Goal: Task Accomplishment & Management: Use online tool/utility

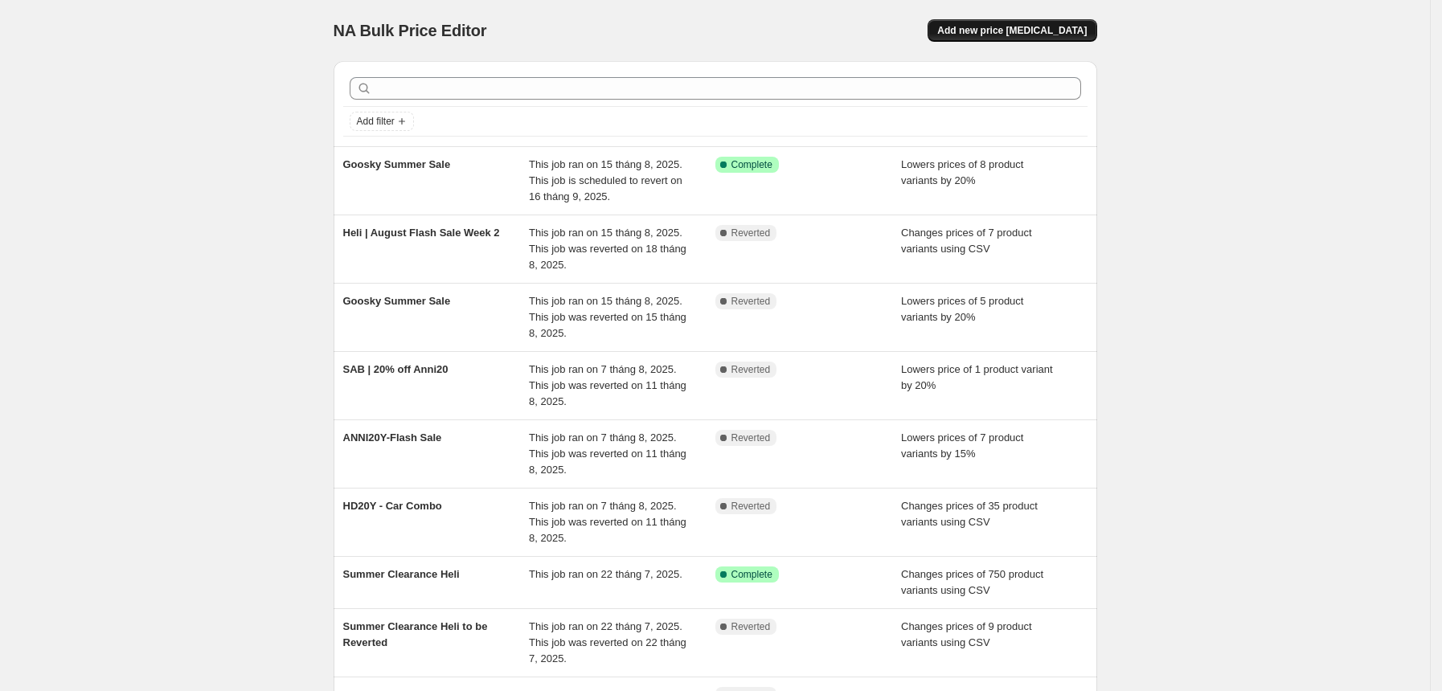
click at [1063, 39] on button "Add new price [MEDICAL_DATA]" at bounding box center [1012, 30] width 169 height 23
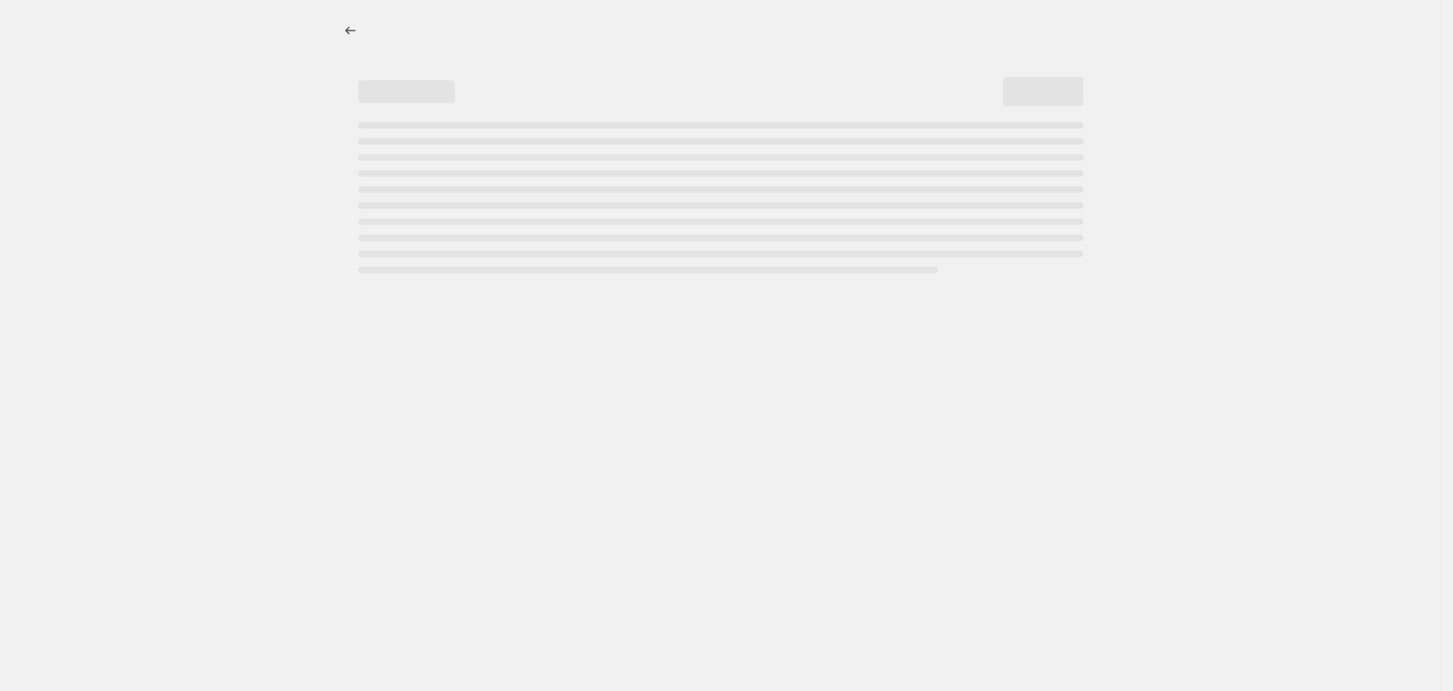
select select "percentage"
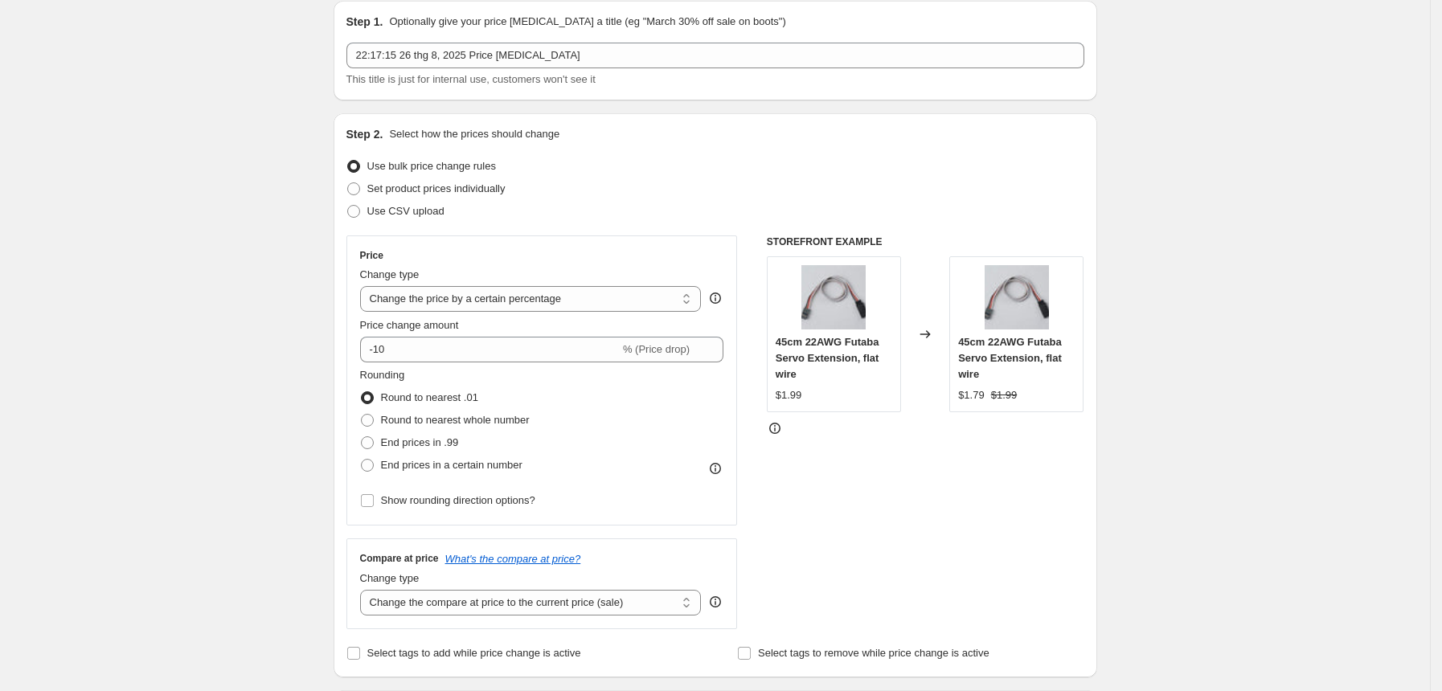
scroll to position [59, 0]
click at [379, 207] on span "Use CSV upload" at bounding box center [405, 213] width 77 height 12
click at [348, 207] on input "Use CSV upload" at bounding box center [347, 207] width 1 height 1
radio input "true"
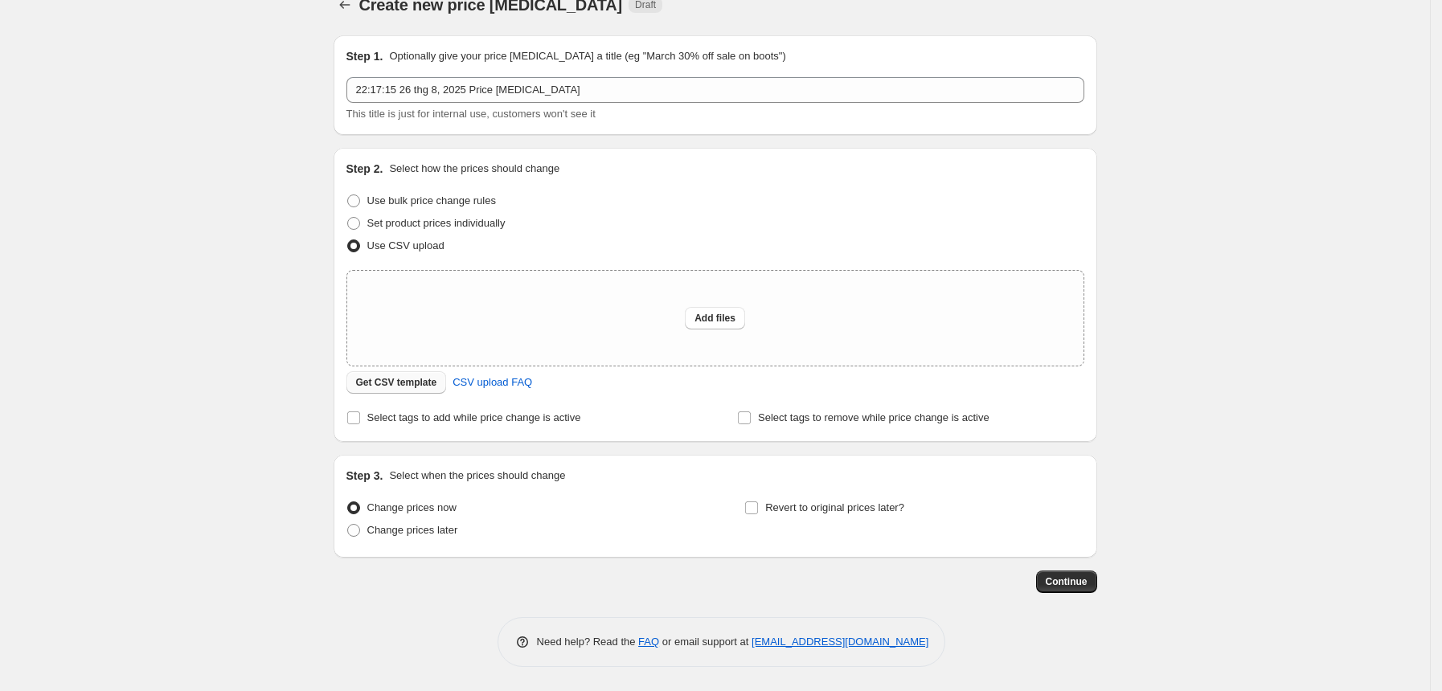
click at [413, 385] on span "Get CSV template" at bounding box center [396, 382] width 81 height 13
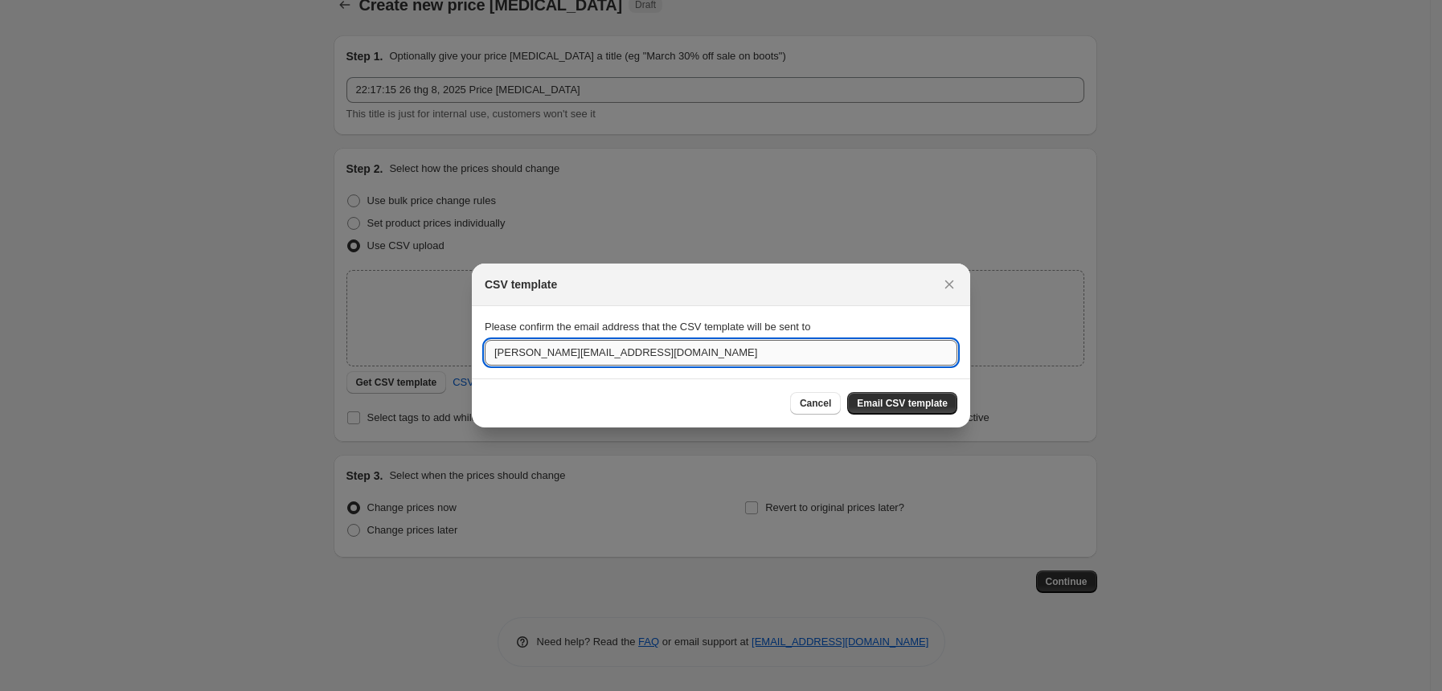
click at [650, 361] on input "[PERSON_NAME][EMAIL_ADDRESS][DOMAIN_NAME]" at bounding box center [721, 353] width 473 height 26
click at [560, 346] on input "[PERSON_NAME][EMAIL_ADDRESS][DOMAIN_NAME]" at bounding box center [721, 353] width 473 height 26
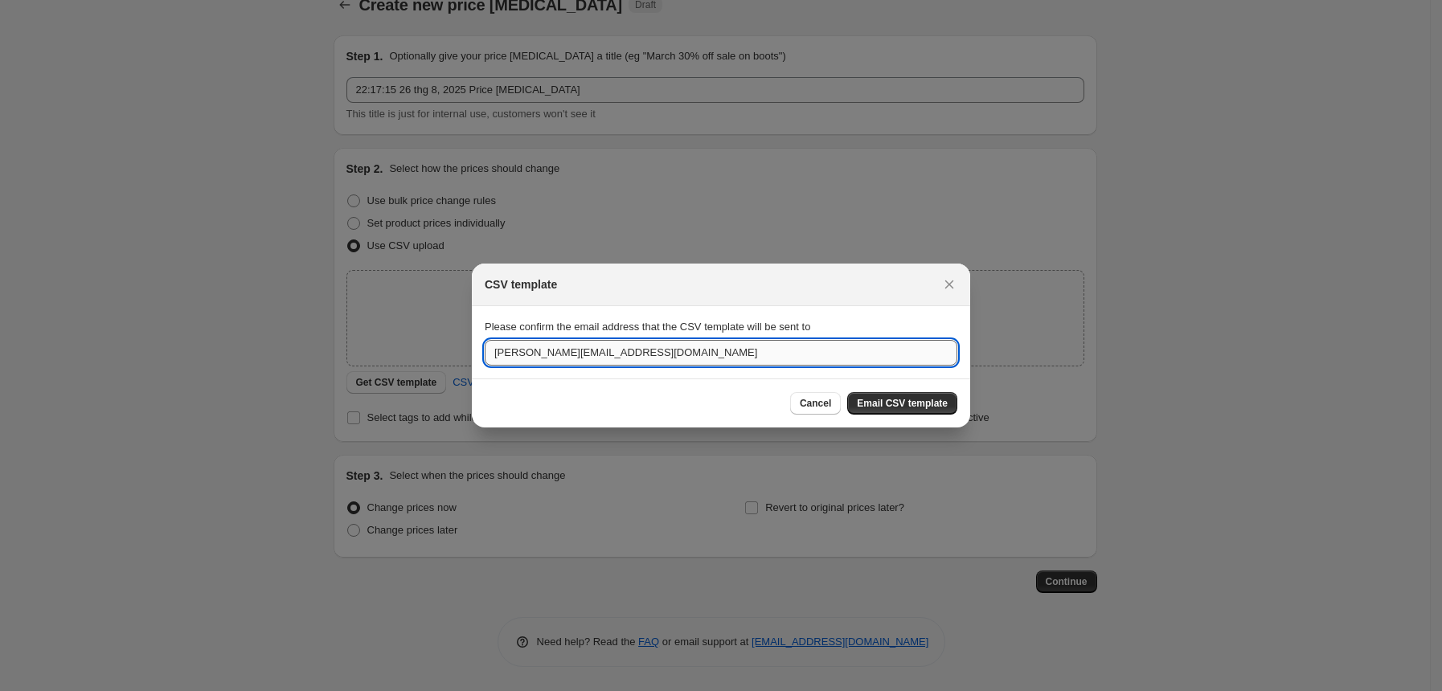
click at [560, 346] on input "[PERSON_NAME][EMAIL_ADDRESS][DOMAIN_NAME]" at bounding box center [721, 353] width 473 height 26
click at [531, 348] on input "[PERSON_NAME][EMAIL_ADDRESS][DOMAIN_NAME]" at bounding box center [721, 353] width 473 height 26
click at [502, 350] on input "[PERSON_NAME][EMAIL_ADDRESS][DOMAIN_NAME]" at bounding box center [721, 353] width 473 height 26
drag, startPoint x: 523, startPoint y: 352, endPoint x: 486, endPoint y: 350, distance: 37.0
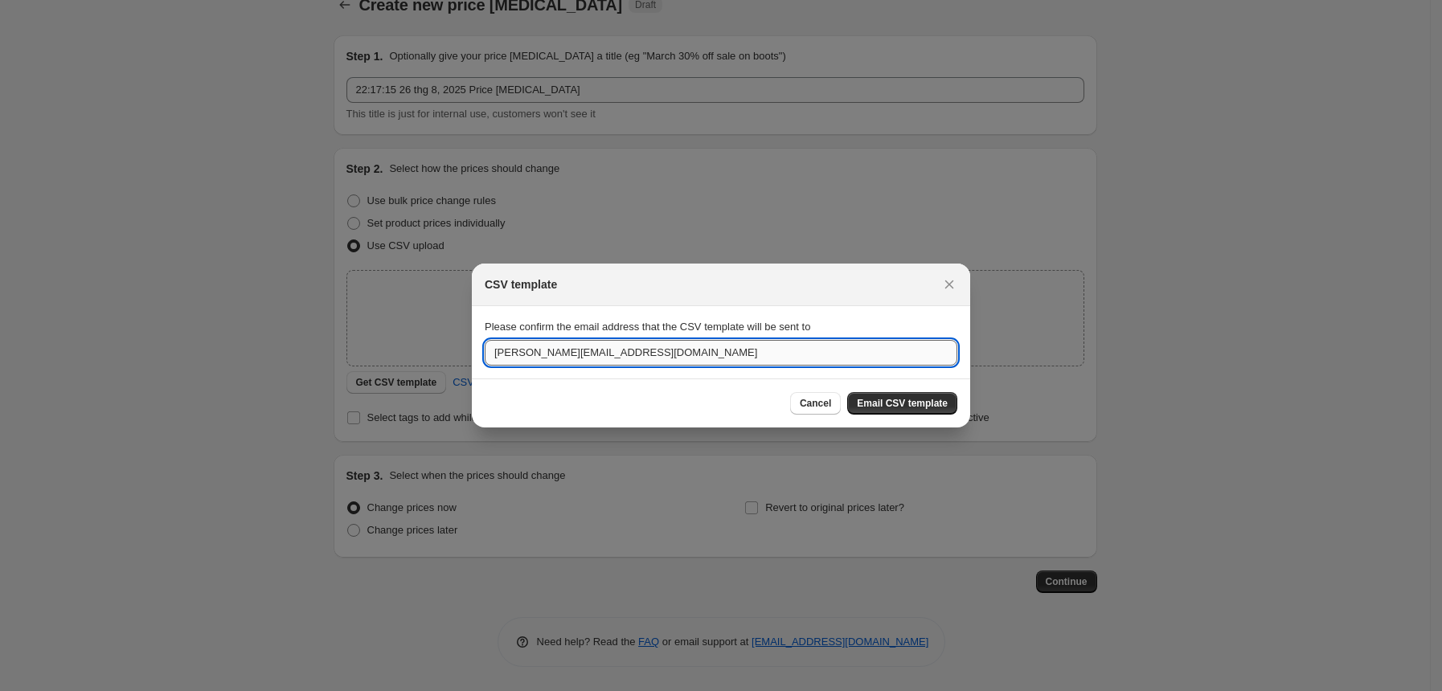
click at [486, 350] on input "[PERSON_NAME][EMAIL_ADDRESS][DOMAIN_NAME]" at bounding box center [721, 353] width 473 height 26
type input "[EMAIL_ADDRESS][DOMAIN_NAME]"
click at [897, 404] on span "Email CSV template" at bounding box center [902, 403] width 91 height 13
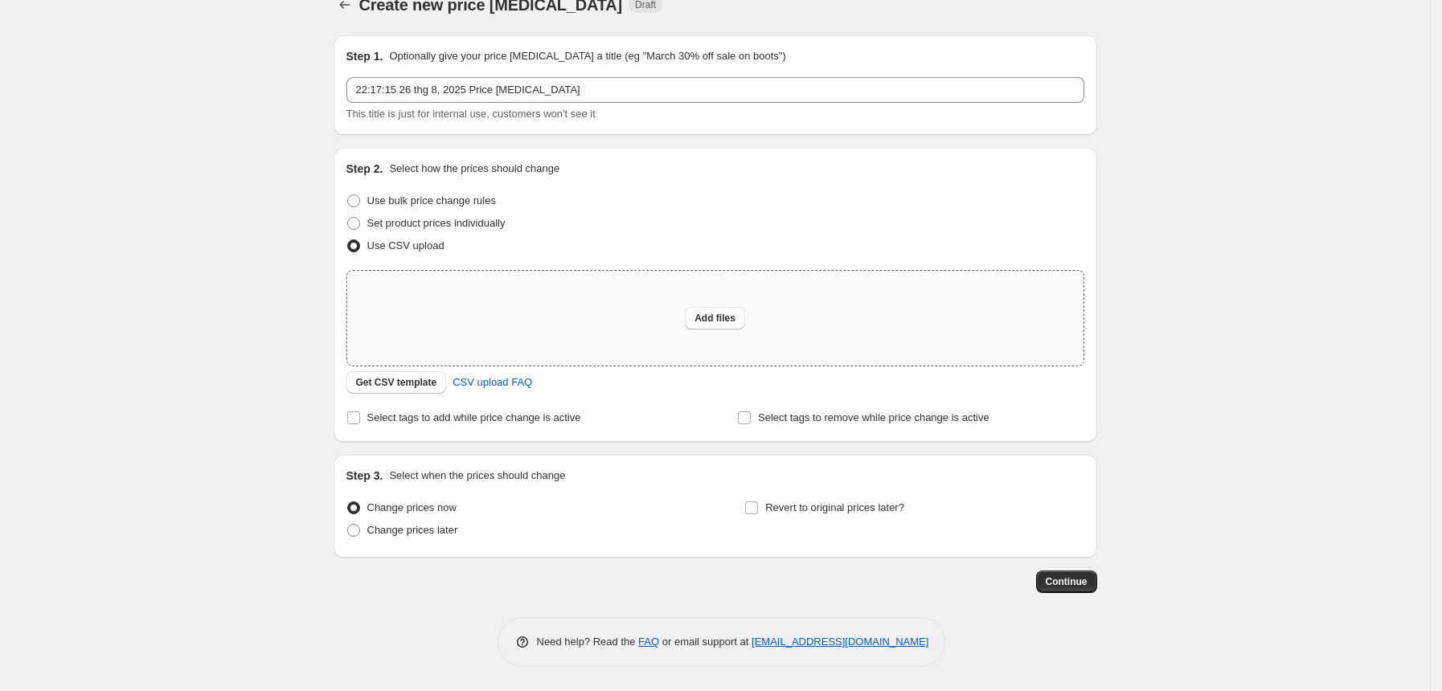
click at [757, 313] on div "Add files" at bounding box center [715, 318] width 736 height 95
type input "C:\fakepath\[DATE] - Combo Deal Bulk Price.csv"
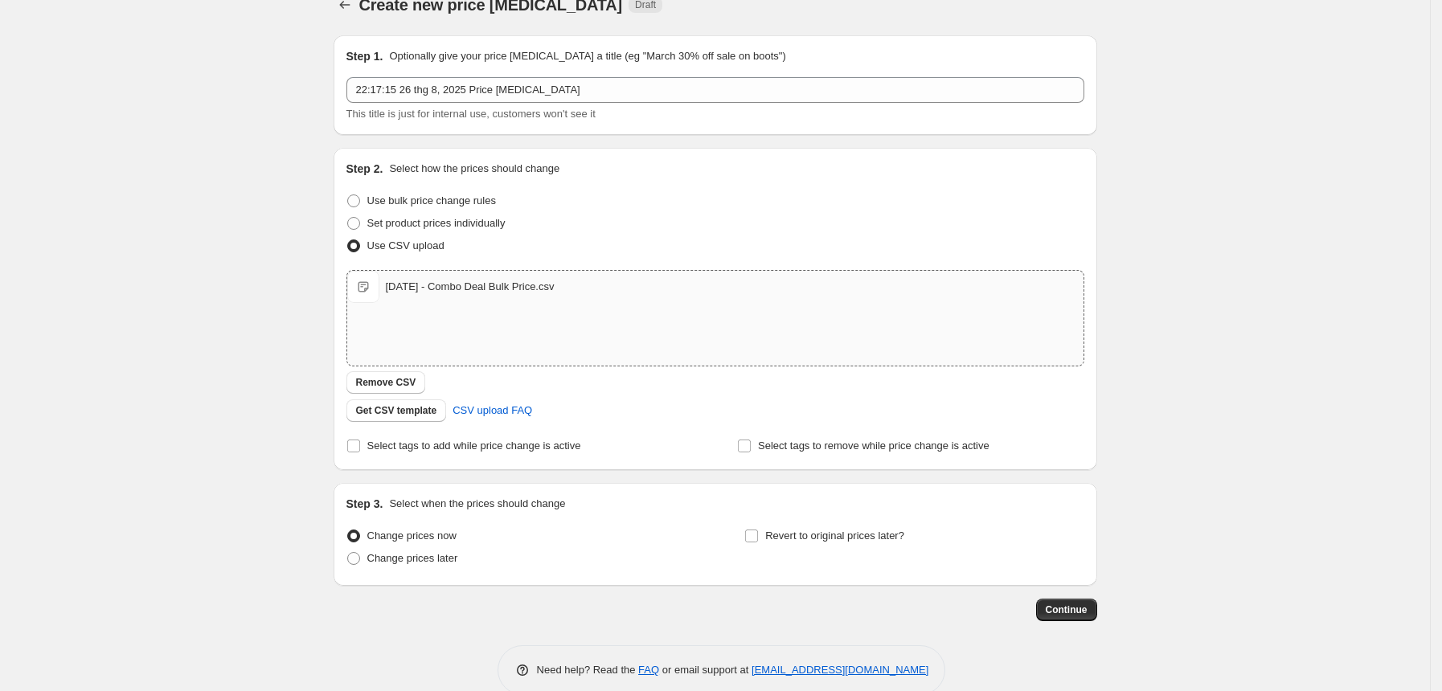
scroll to position [53, 0]
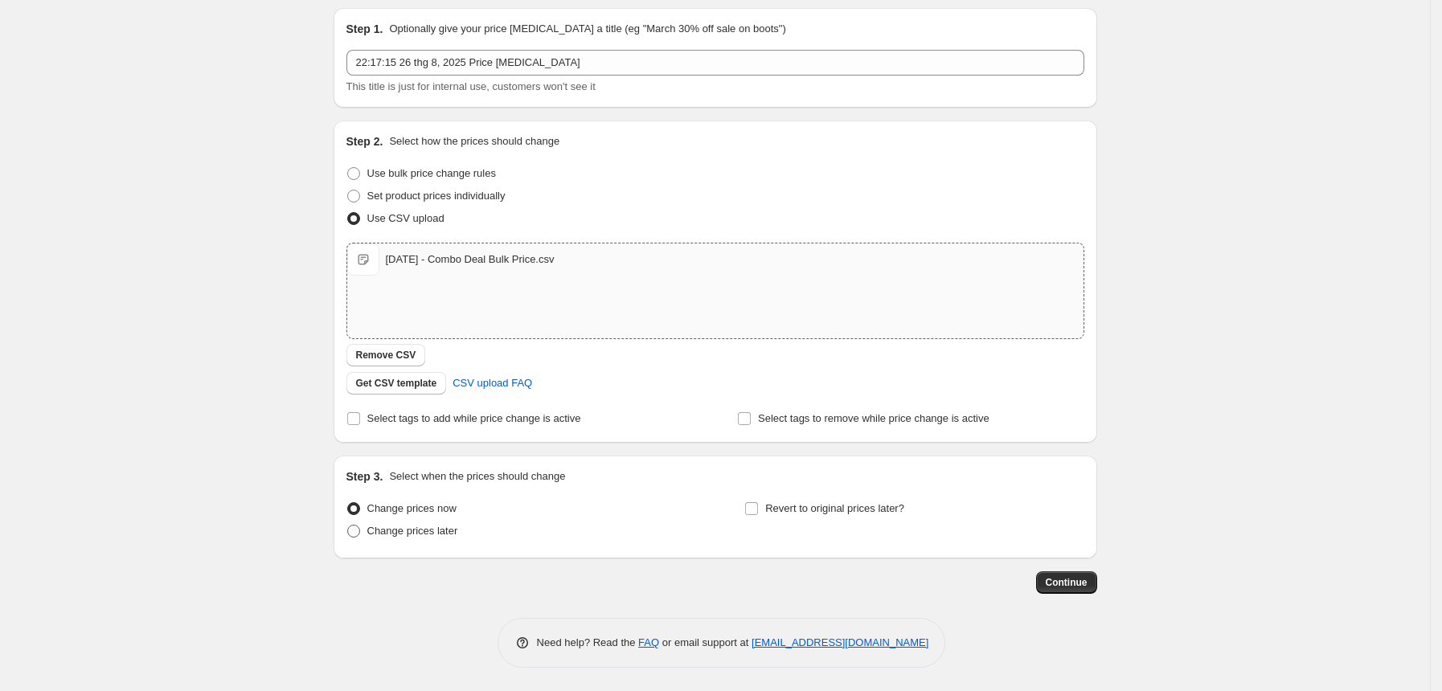
click at [360, 532] on span at bounding box center [353, 531] width 13 height 13
click at [348, 526] on input "Change prices later" at bounding box center [347, 525] width 1 height 1
radio input "true"
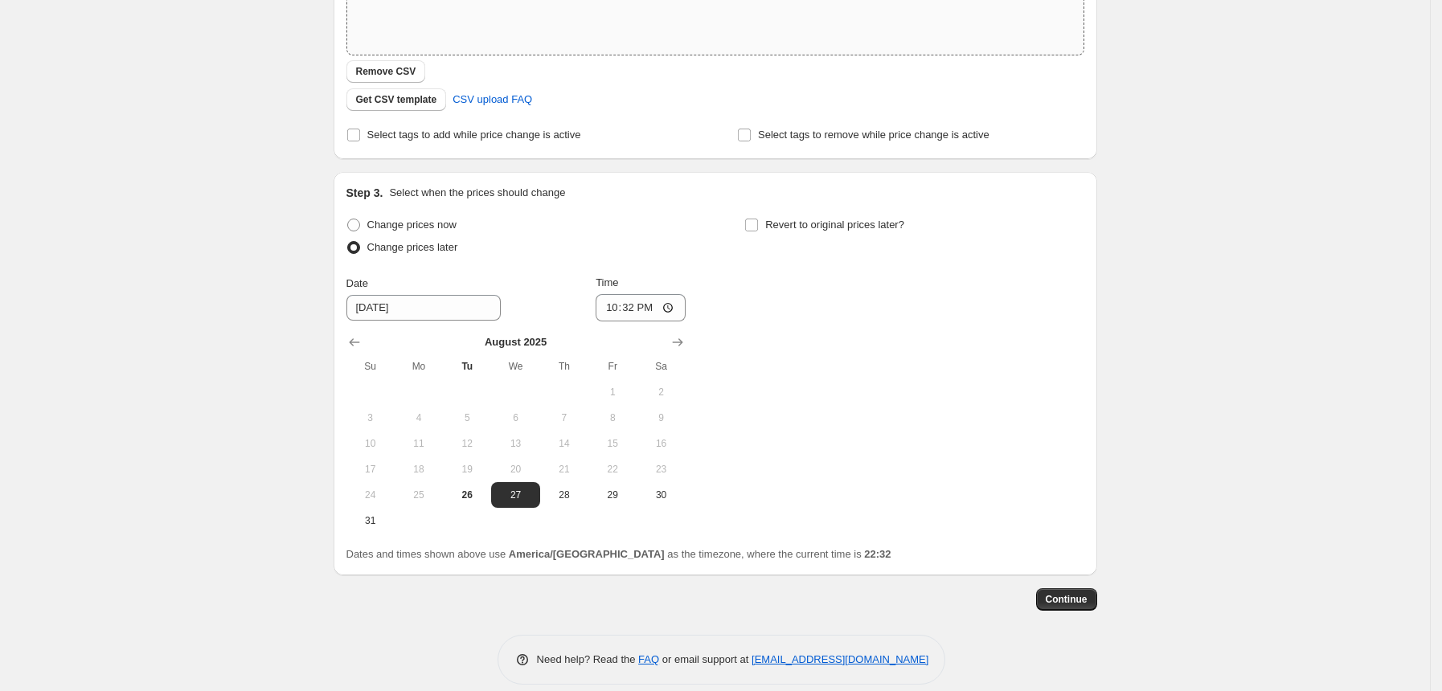
scroll to position [354, 0]
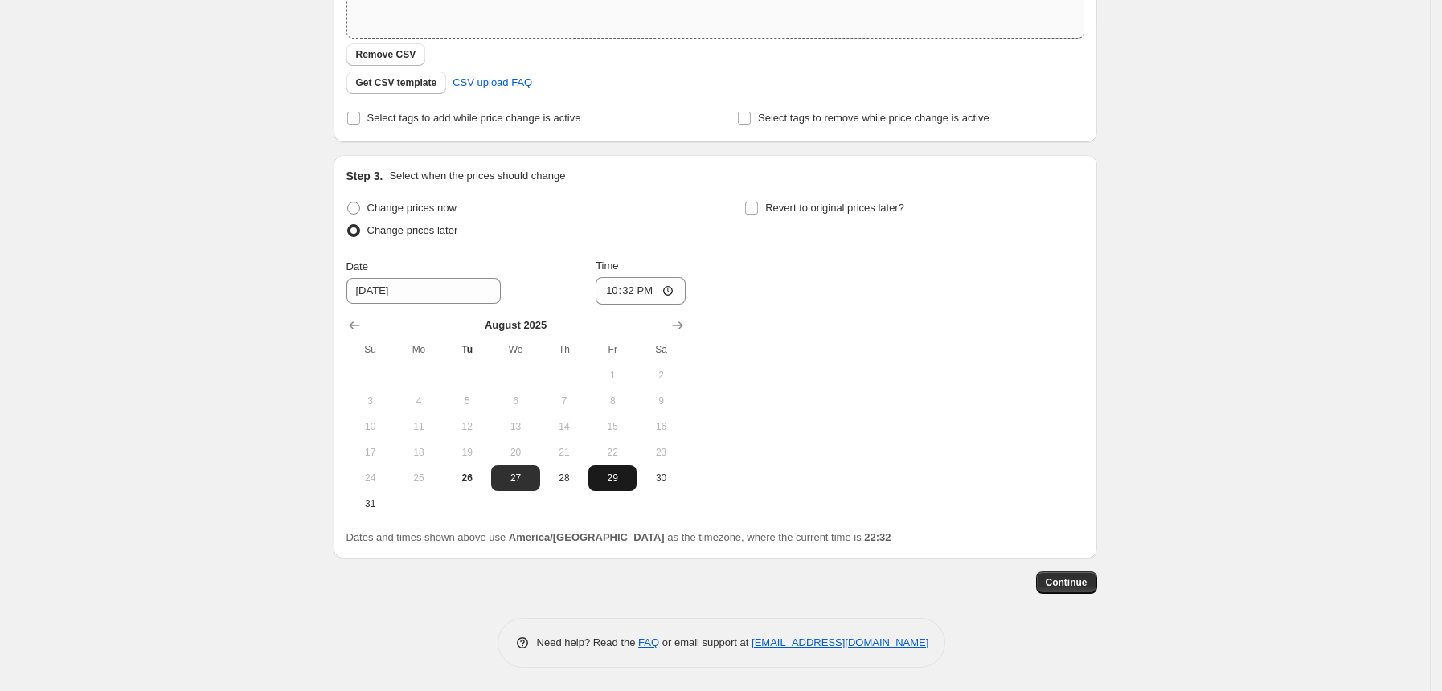
click at [614, 484] on button "29" at bounding box center [612, 478] width 48 height 26
type input "[DATE]"
click at [627, 289] on input "22:32" at bounding box center [641, 290] width 90 height 27
click at [621, 289] on input "22:32" at bounding box center [641, 290] width 90 height 27
click at [649, 293] on input "12:00" at bounding box center [641, 290] width 90 height 27
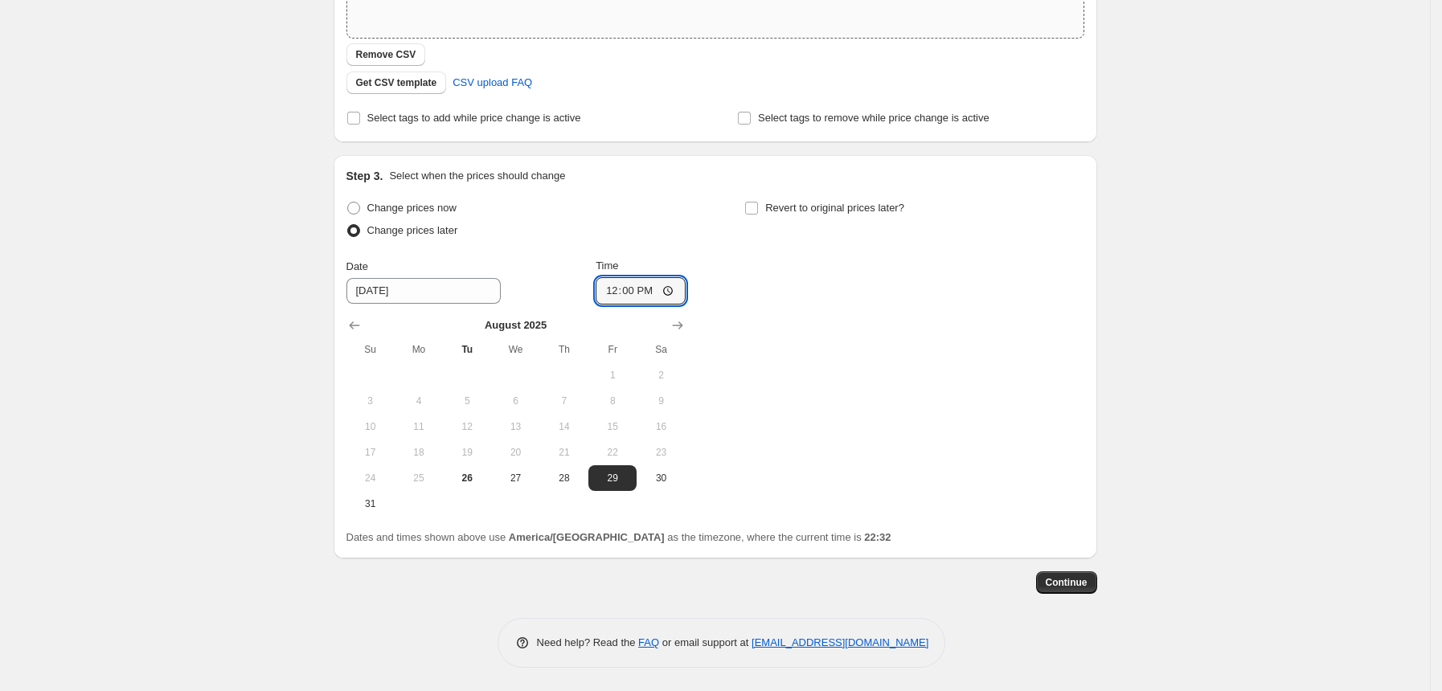
type input "00:00"
click at [219, 441] on div "Create new price [MEDICAL_DATA]. This page is ready Create new price [MEDICAL_D…" at bounding box center [715, 169] width 1430 height 1046
click at [757, 211] on input "Revert to original prices later?" at bounding box center [751, 208] width 13 height 13
checkbox input "true"
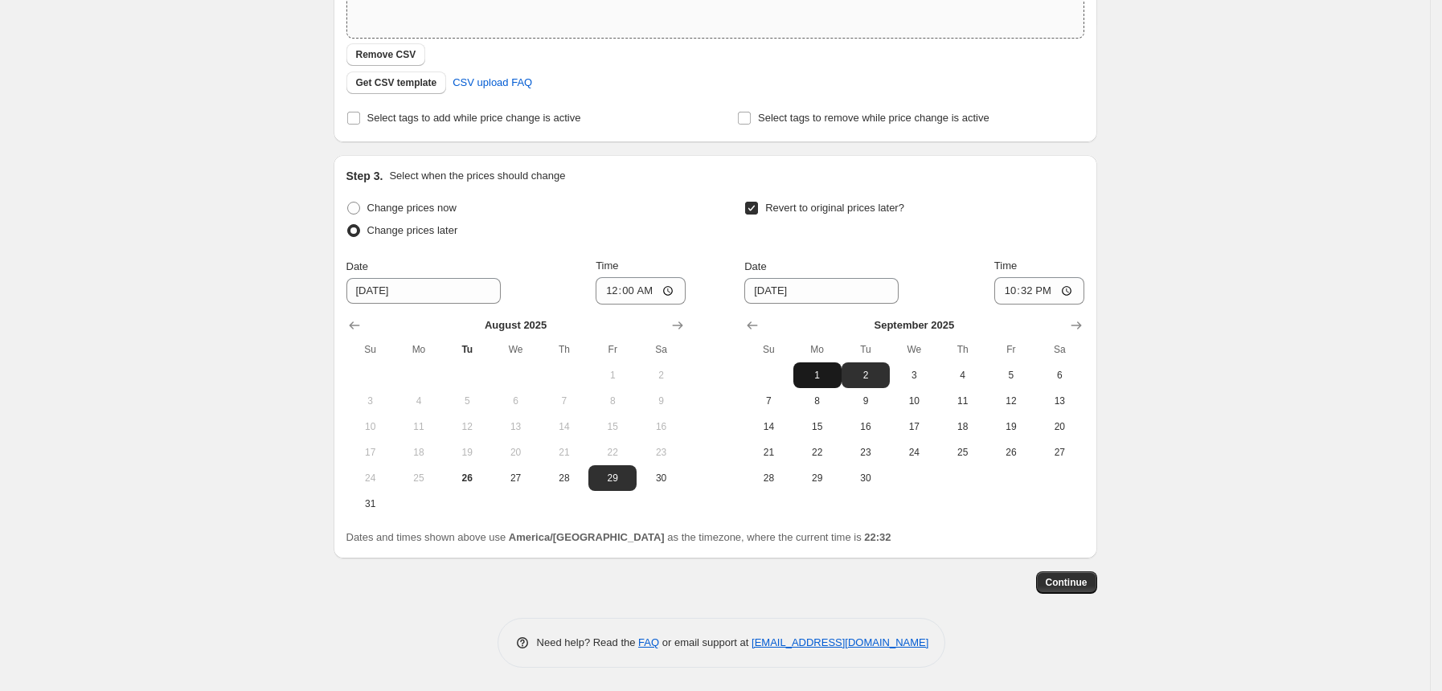
click at [825, 379] on span "1" at bounding box center [817, 375] width 35 height 13
type input "[DATE]"
click at [1014, 291] on input "22:32" at bounding box center [1039, 290] width 90 height 27
type input "12:32"
click at [883, 377] on span "2" at bounding box center [865, 375] width 35 height 13
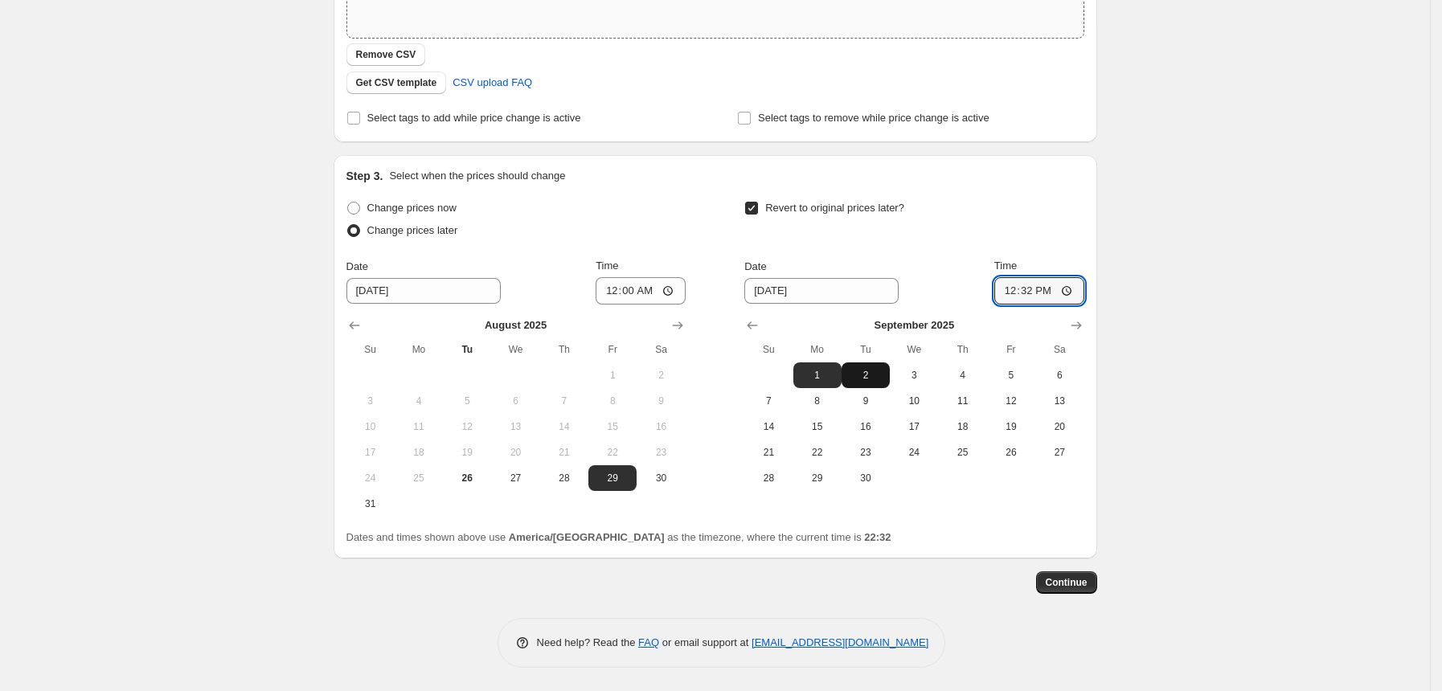
type input "[DATE]"
click at [1029, 293] on input "12:32" at bounding box center [1039, 290] width 90 height 27
type input "00:00"
click at [1192, 461] on div "Create new price [MEDICAL_DATA]. This page is ready Create new price [MEDICAL_D…" at bounding box center [715, 169] width 1430 height 1046
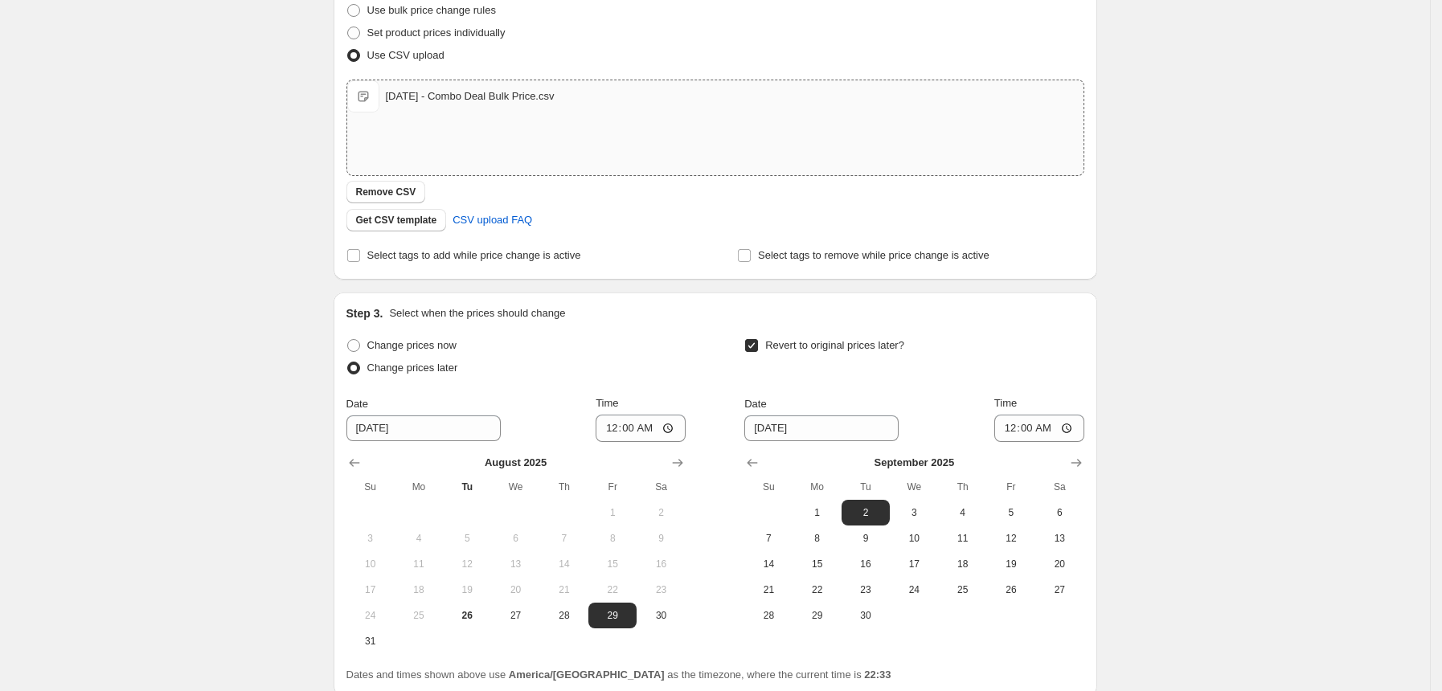
scroll to position [0, 0]
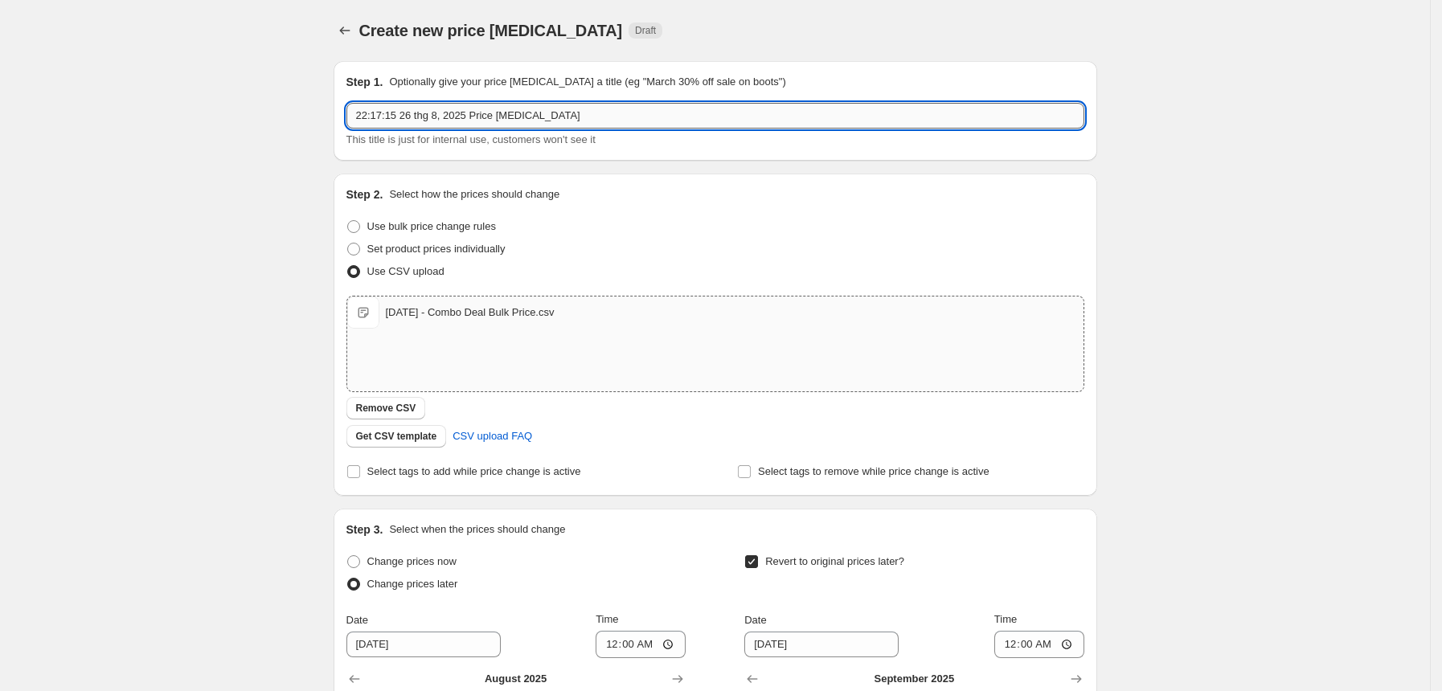
click at [708, 114] on input "22:17:15 26 thg 8, 2025 Price [MEDICAL_DATA]" at bounding box center [715, 116] width 738 height 26
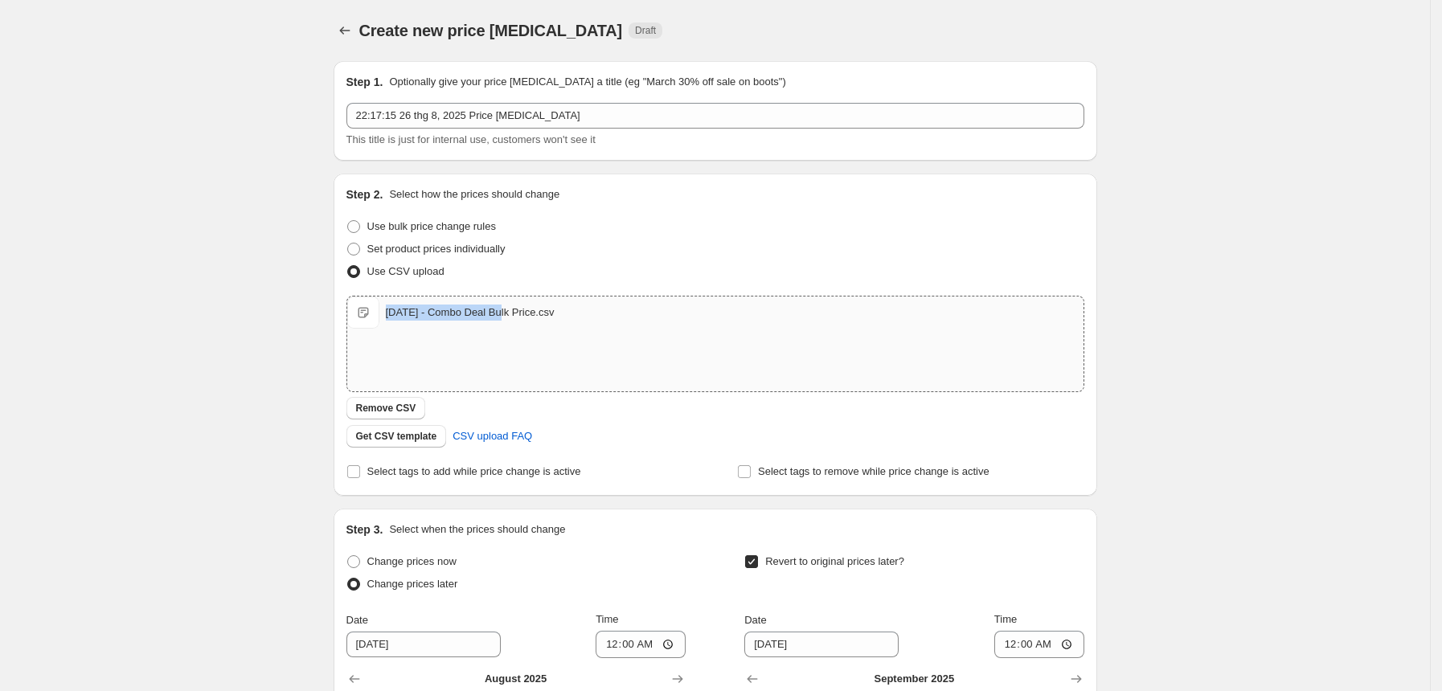
copy div "[DATE] - Combo Deal"
drag, startPoint x: 389, startPoint y: 312, endPoint x: 232, endPoint y: 321, distance: 157.8
click at [263, 321] on div "Create new price [MEDICAL_DATA]. This page is ready Create new price [MEDICAL_D…" at bounding box center [715, 523] width 1430 height 1046
click at [212, 322] on div "Create new price [MEDICAL_DATA]. This page is ready Create new price [MEDICAL_D…" at bounding box center [715, 523] width 1430 height 1046
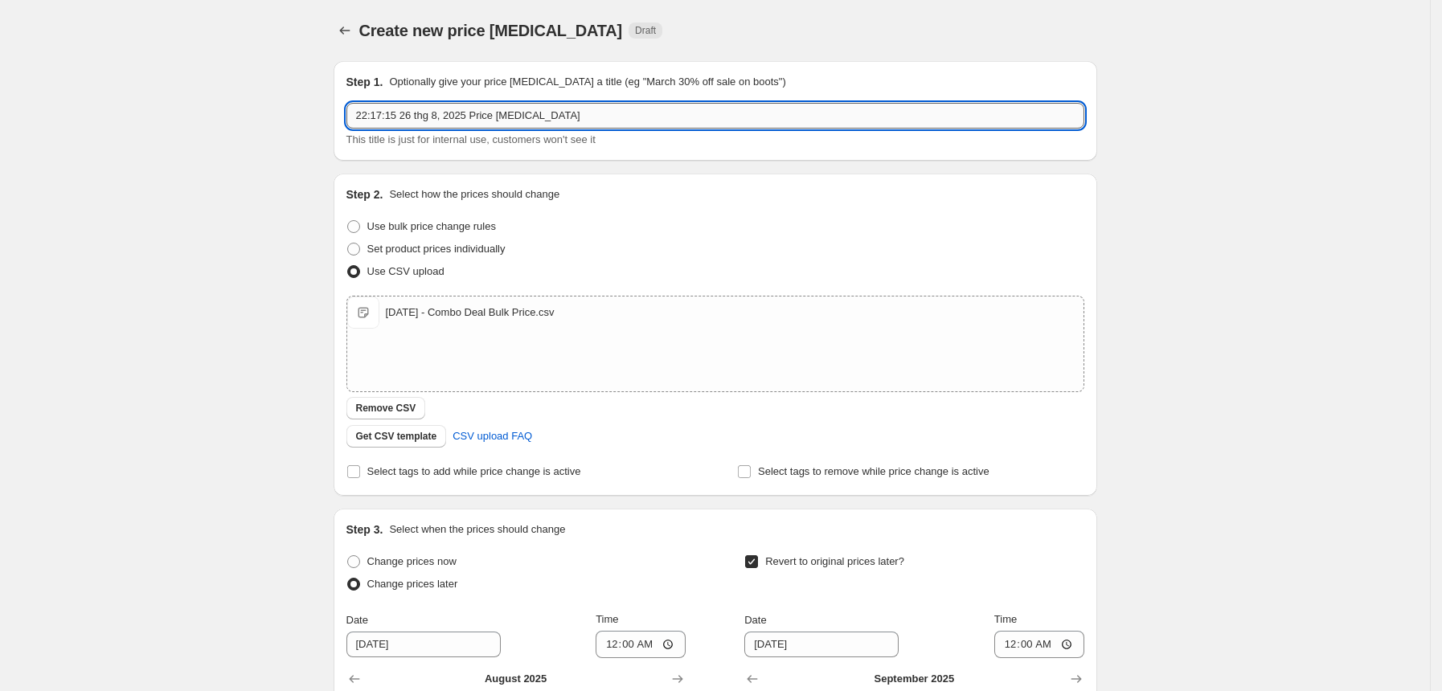
click at [435, 121] on input "22:17:15 26 thg 8, 2025 Price [MEDICAL_DATA]" at bounding box center [715, 116] width 738 height 26
paste input "[DATE] - Combo Deal"
click at [435, 121] on input "[DATE] - Combo Deal" at bounding box center [715, 116] width 738 height 26
click at [418, 117] on input "[DATE] - Combo Deal" at bounding box center [715, 116] width 738 height 26
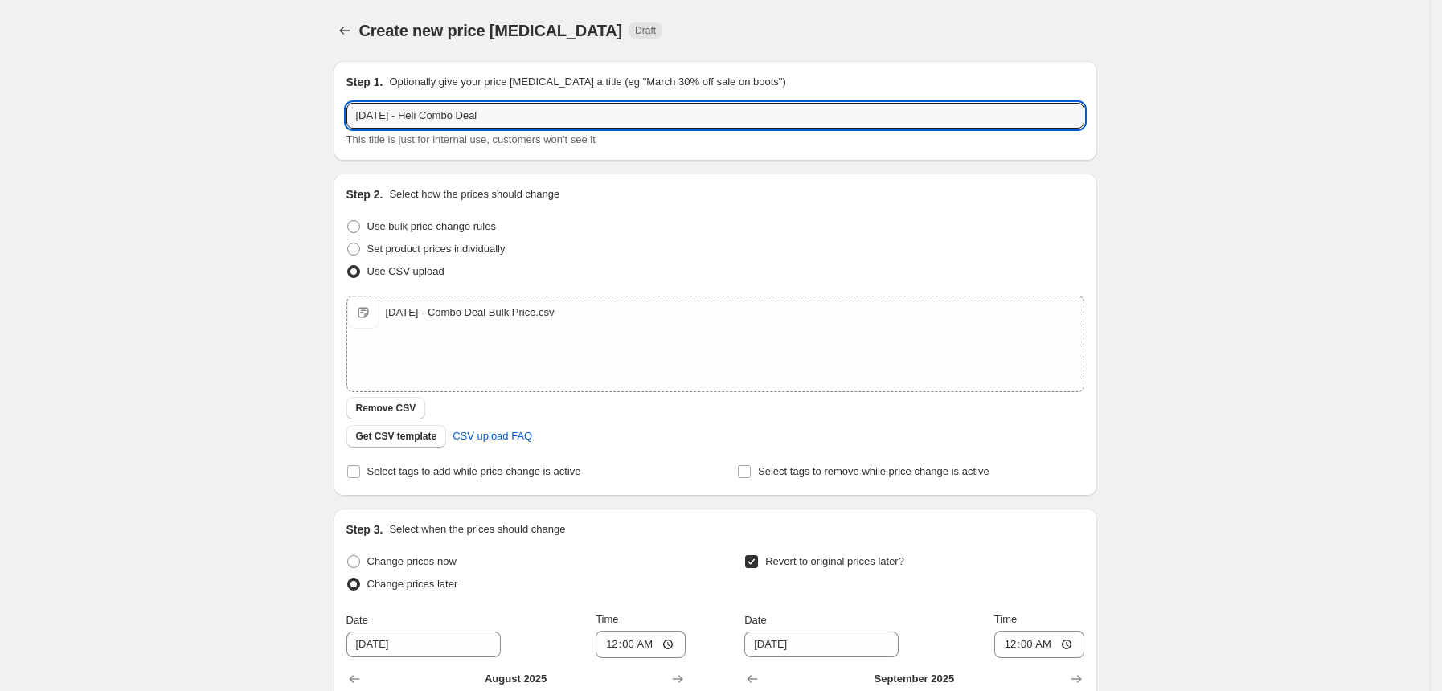
type input "[DATE] - Heli Combo Deal"
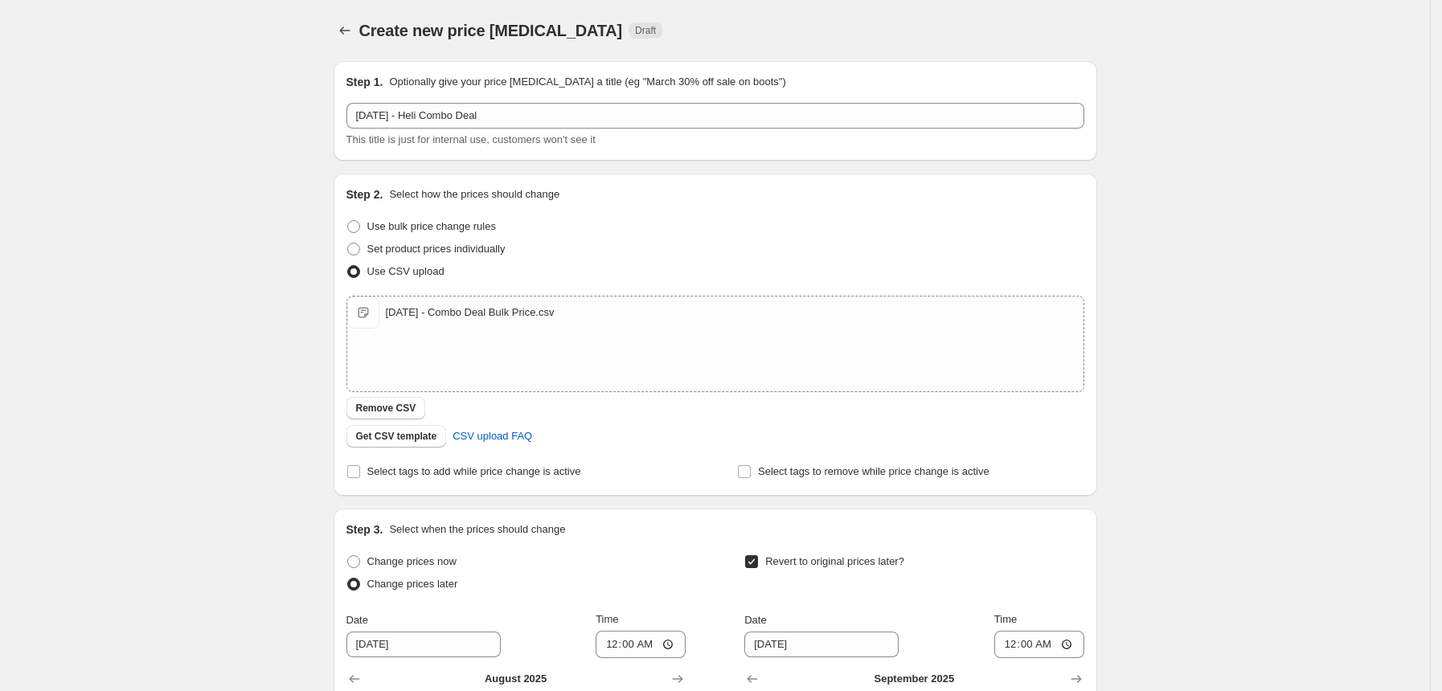
click at [96, 235] on div "Create new price [MEDICAL_DATA]. This page is ready Create new price [MEDICAL_D…" at bounding box center [715, 523] width 1430 height 1046
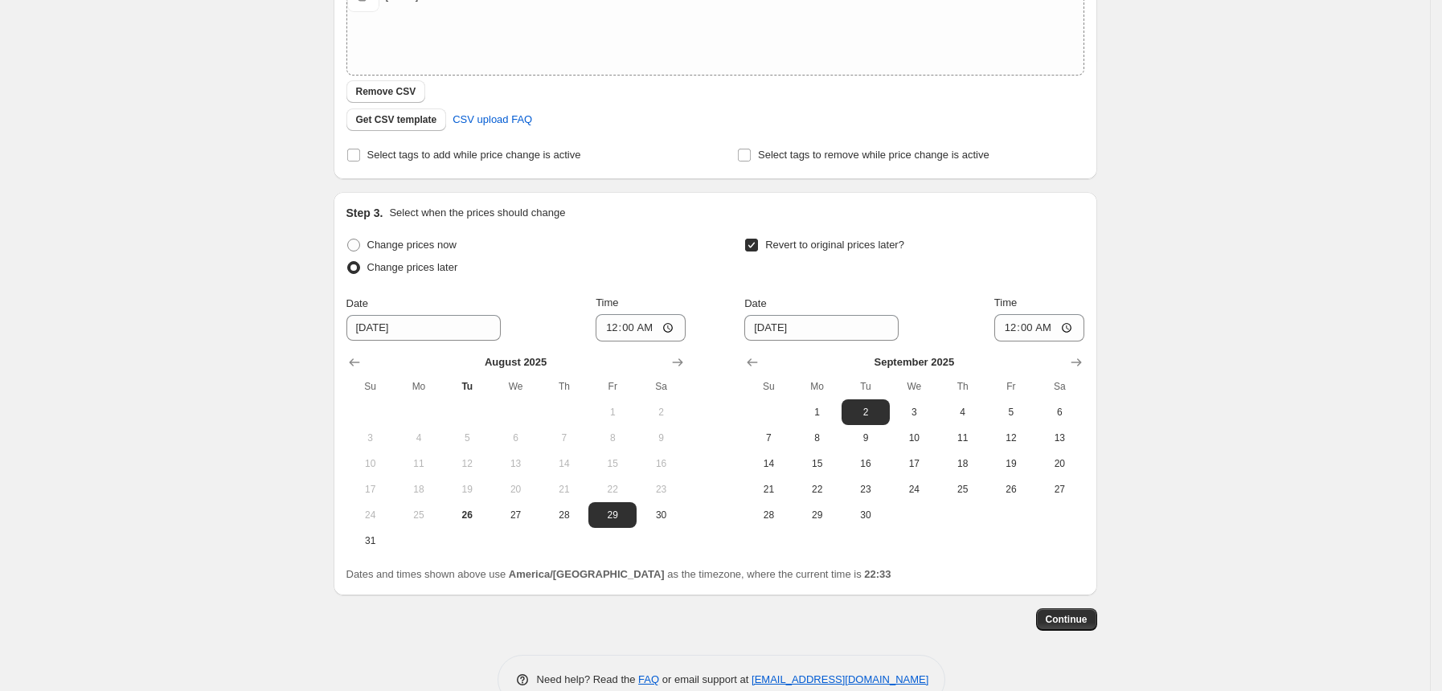
scroll to position [354, 0]
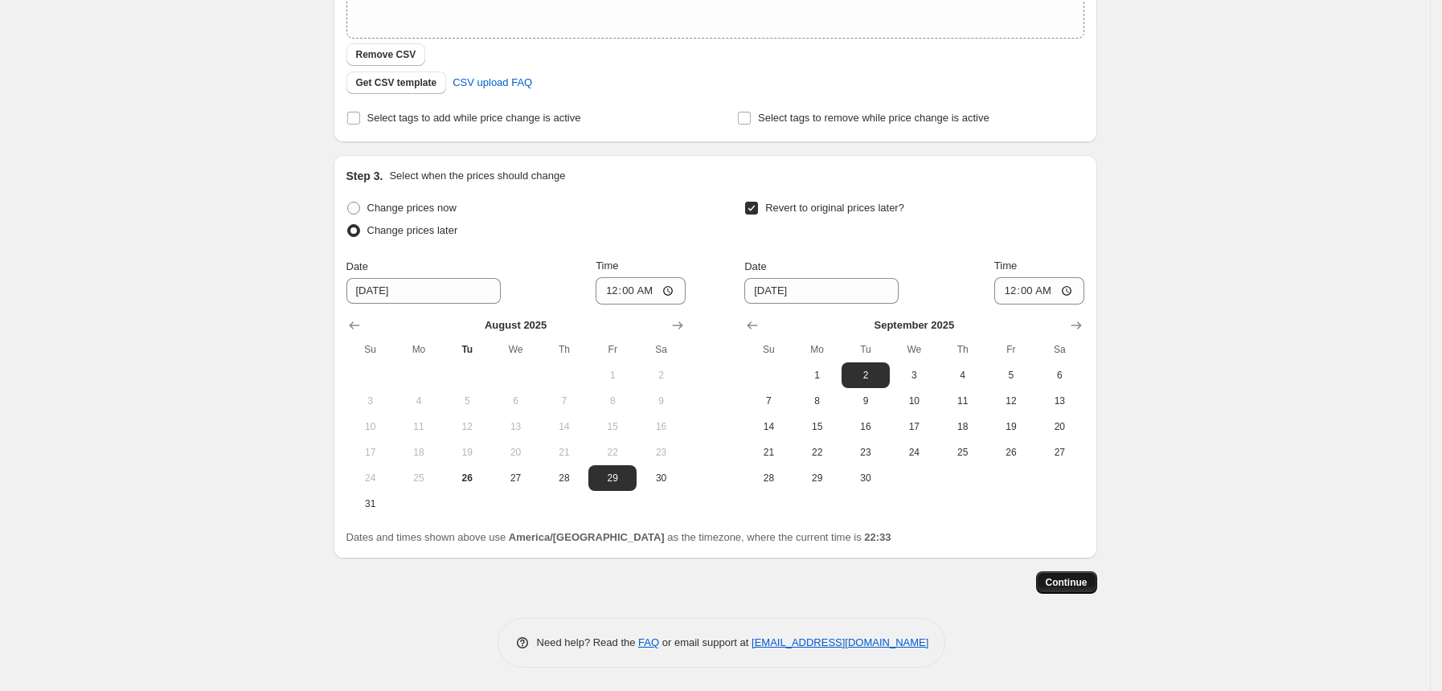
click at [1072, 583] on span "Continue" at bounding box center [1067, 582] width 42 height 13
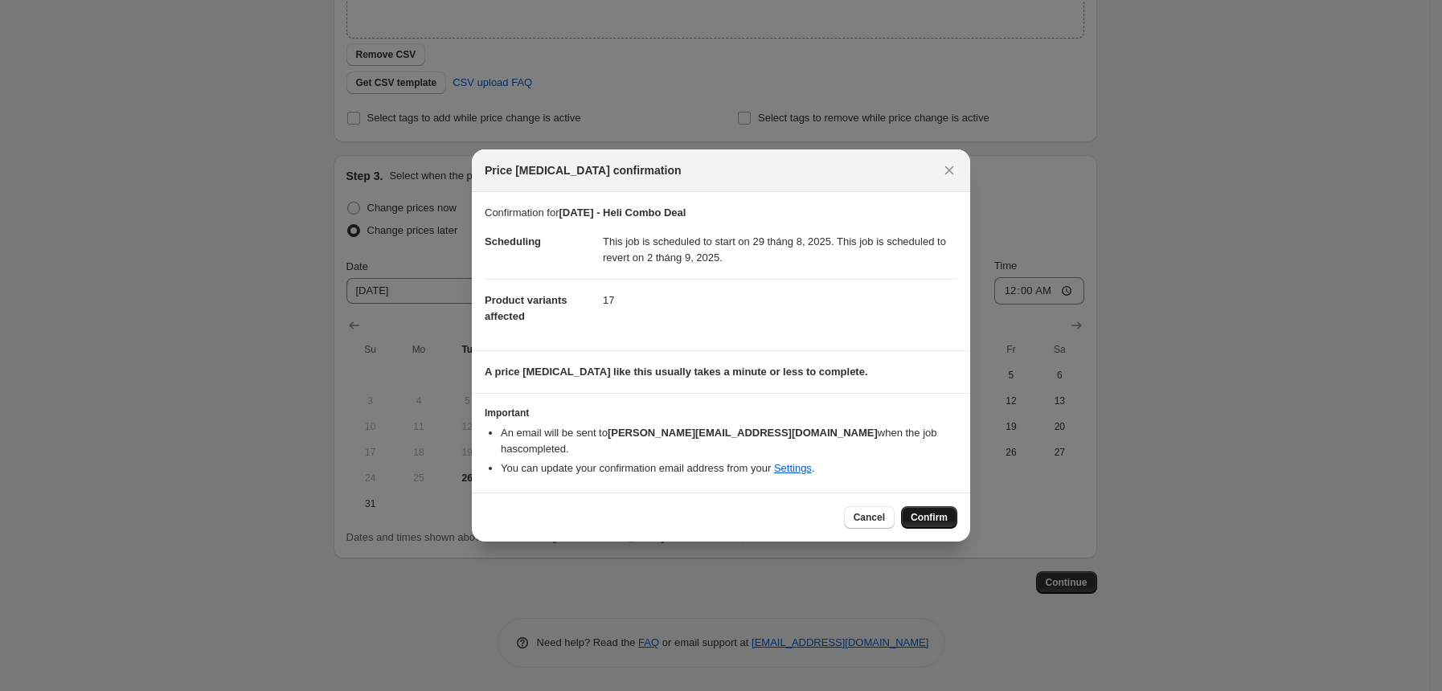
click at [940, 511] on span "Confirm" at bounding box center [929, 517] width 37 height 13
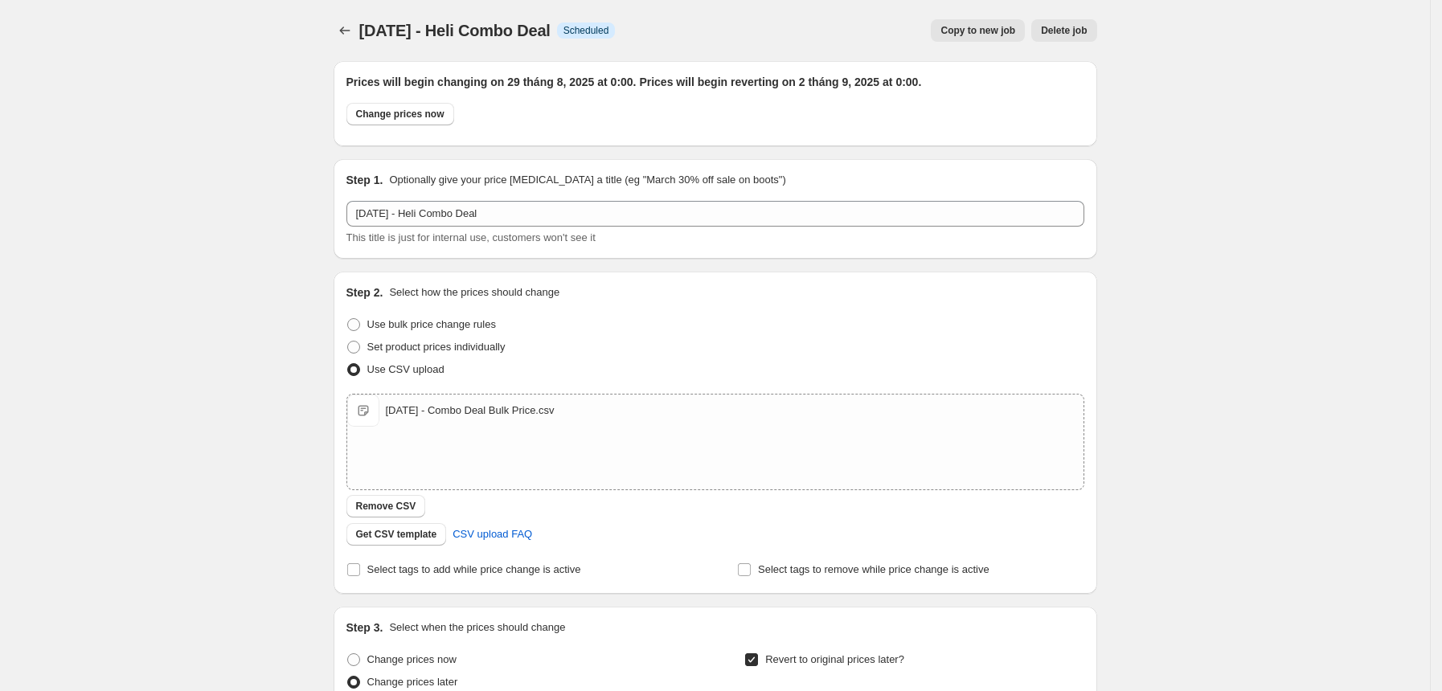
scroll to position [452, 0]
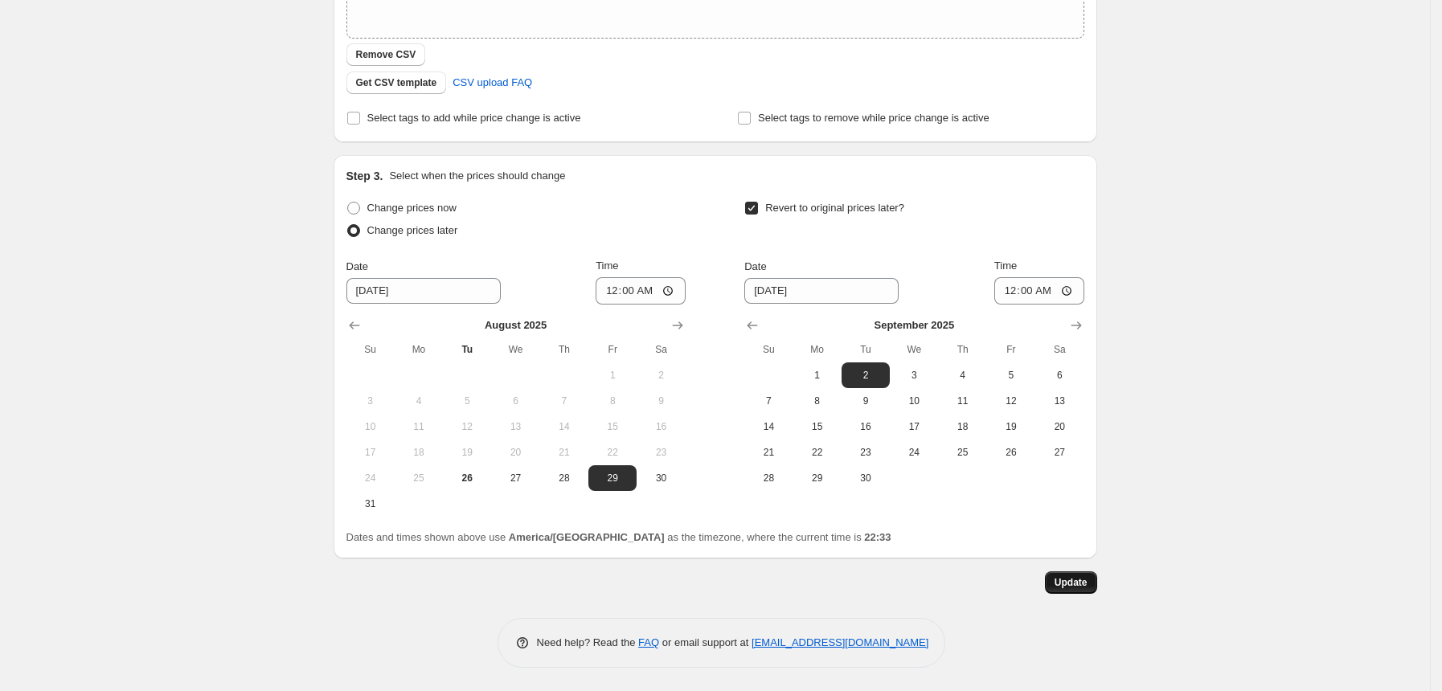
click at [1072, 577] on span "Update" at bounding box center [1071, 582] width 33 height 13
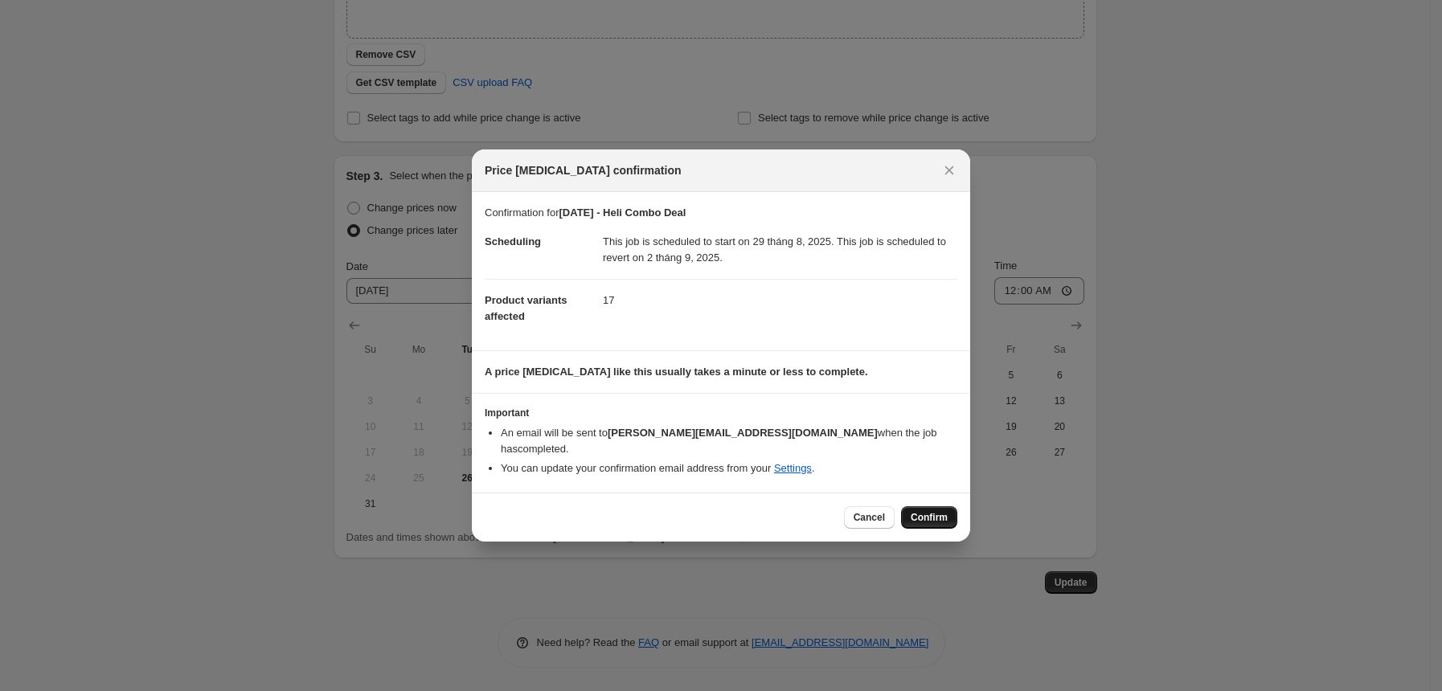
click at [935, 514] on span "Confirm" at bounding box center [929, 517] width 37 height 13
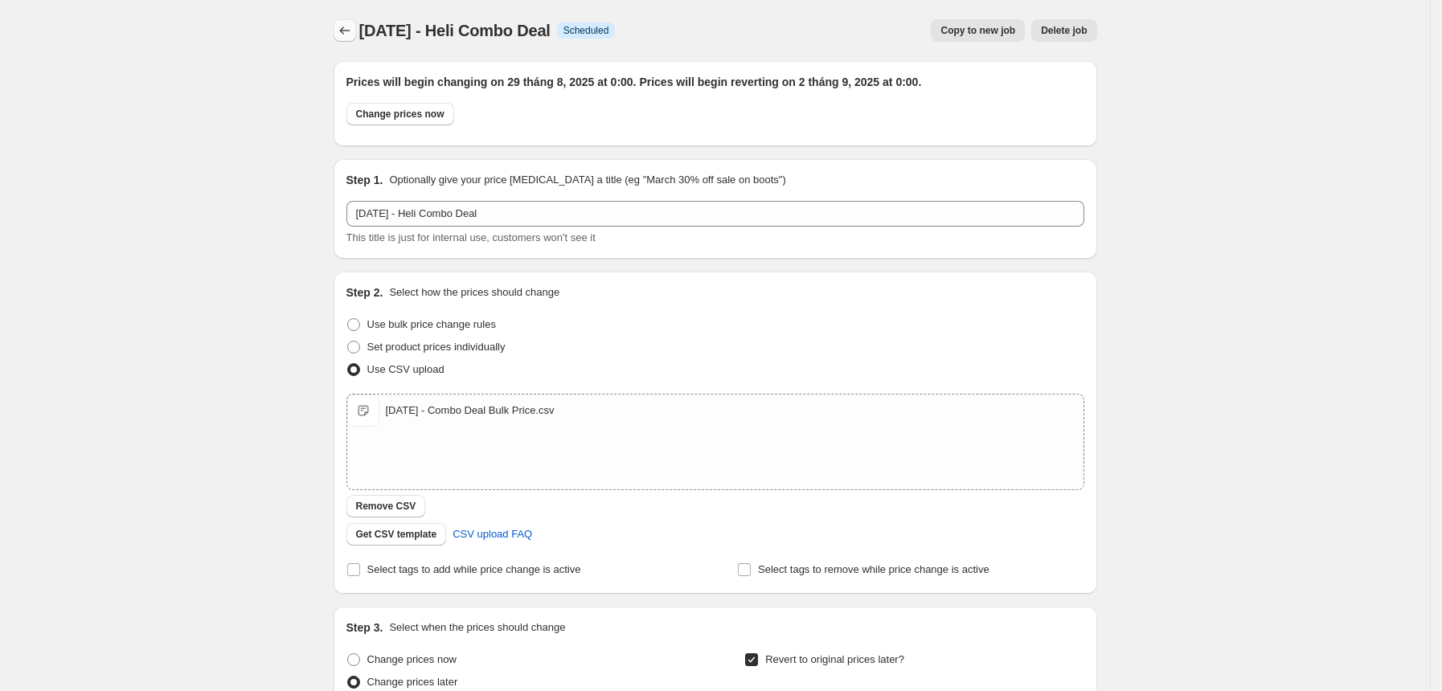
click at [349, 30] on icon "Price change jobs" at bounding box center [345, 31] width 16 height 16
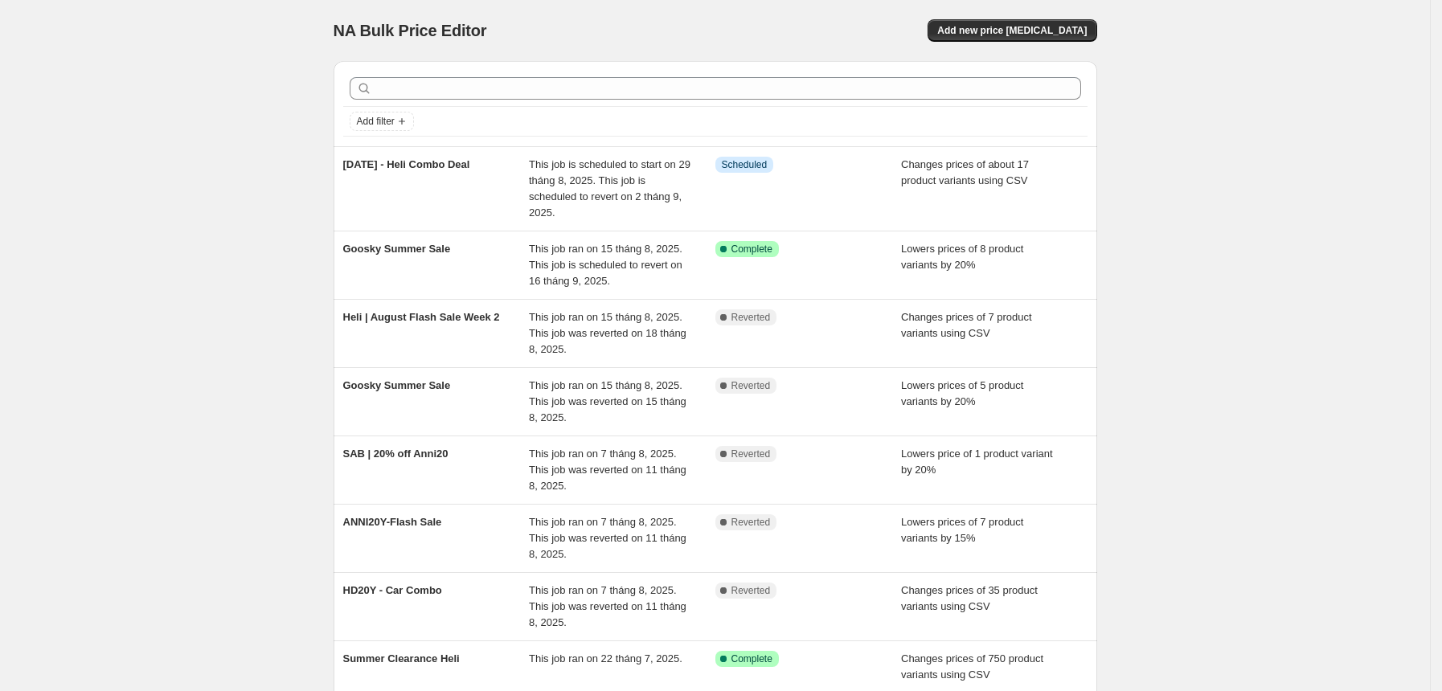
click at [212, 237] on div "NA Bulk Price Editor. This page is ready NA Bulk Price Editor Add new price [ME…" at bounding box center [715, 494] width 1430 height 989
click at [691, 14] on div "NA Bulk Price Editor. This page is ready NA Bulk Price Editor Add new price [ME…" at bounding box center [716, 30] width 764 height 61
